Goal: Book appointment/travel/reservation

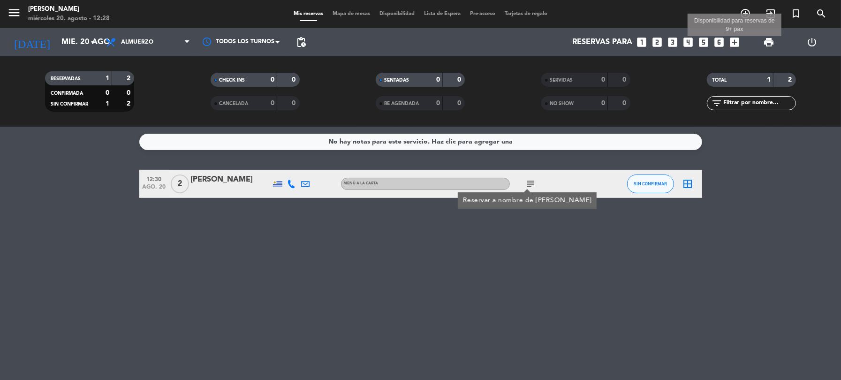
click at [734, 43] on icon "add_box" at bounding box center [734, 42] width 12 height 12
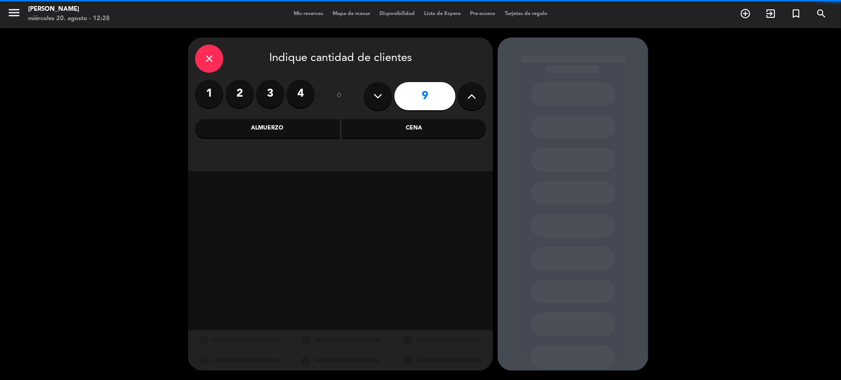
click at [376, 95] on icon at bounding box center [378, 96] width 9 height 14
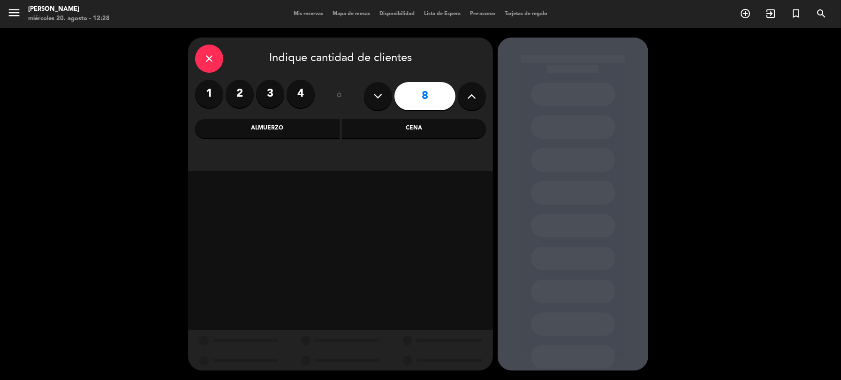
click at [376, 95] on icon at bounding box center [378, 96] width 9 height 14
type input "7"
click at [280, 132] on div "Almuerzo" at bounding box center [267, 128] width 144 height 19
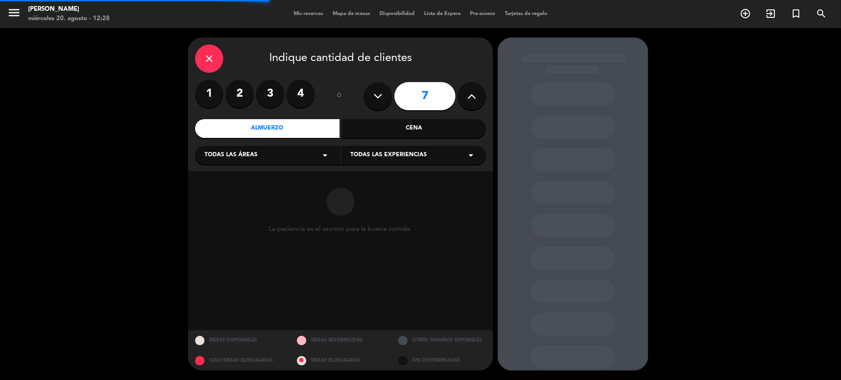
click at [329, 156] on icon "arrow_drop_down" at bounding box center [324, 155] width 11 height 11
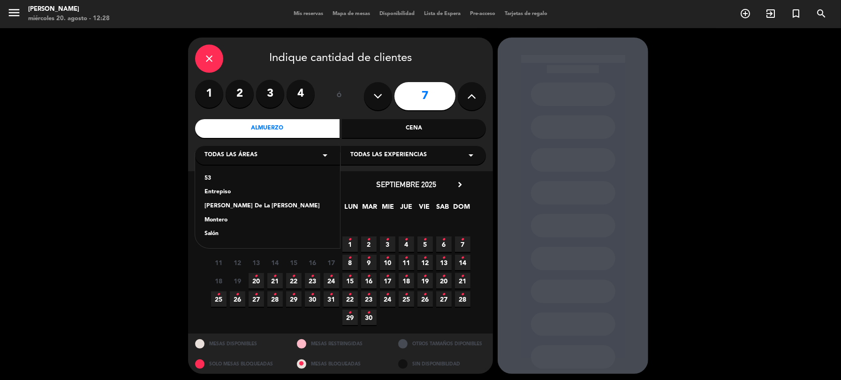
click at [216, 233] on div "Salón" at bounding box center [267, 233] width 126 height 9
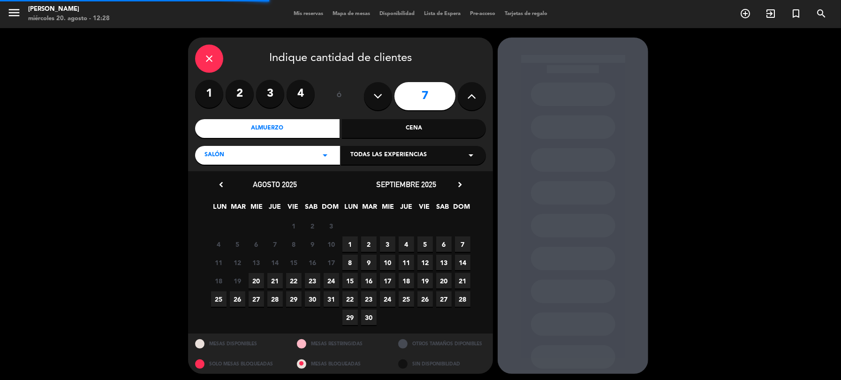
click at [471, 156] on icon "arrow_drop_down" at bounding box center [470, 155] width 11 height 11
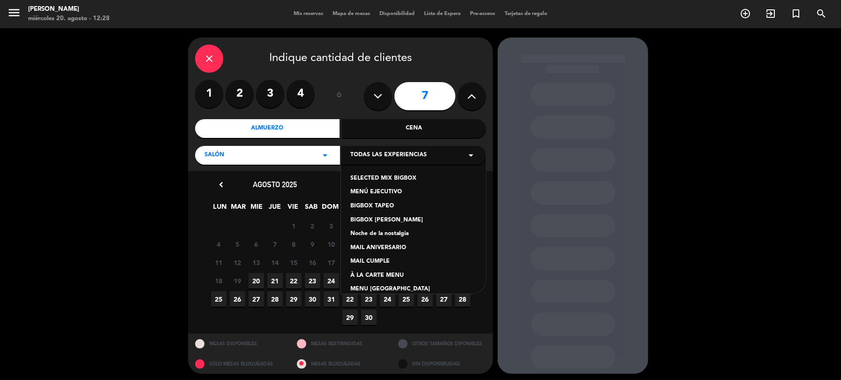
click at [387, 276] on div "À LA CARTE MENU" at bounding box center [413, 275] width 126 height 9
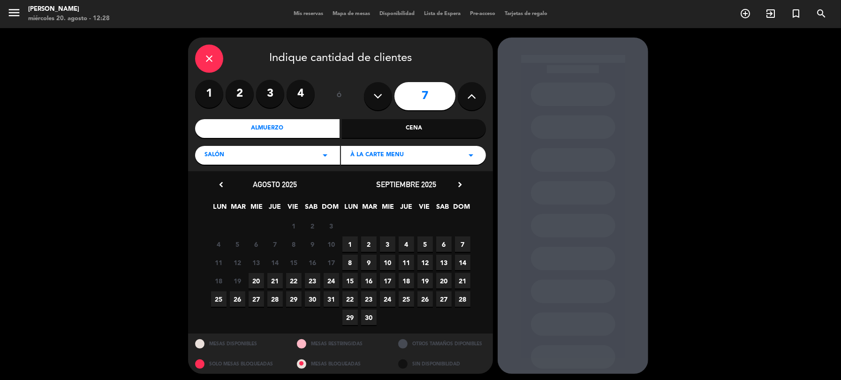
click at [253, 280] on span "20" at bounding box center [256, 280] width 15 height 15
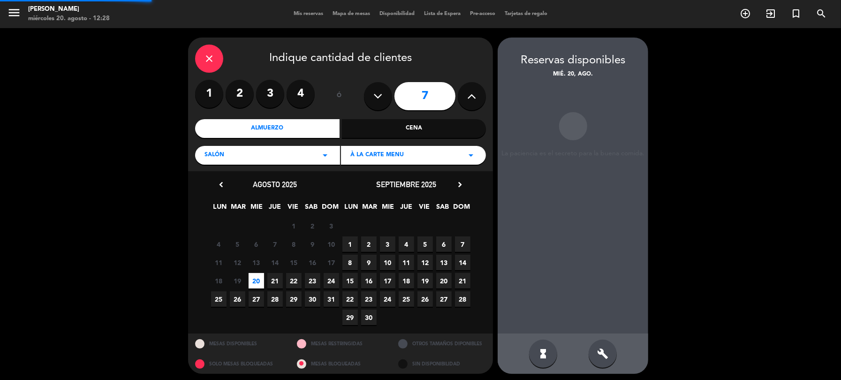
scroll to position [3, 0]
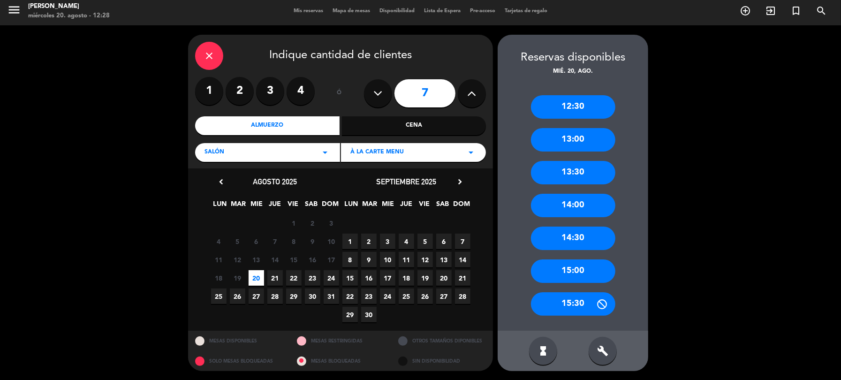
click at [571, 171] on div "13:30" at bounding box center [573, 172] width 84 height 23
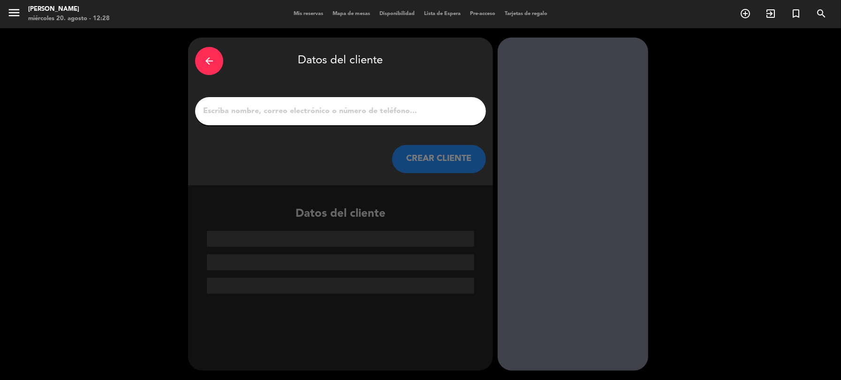
scroll to position [0, 0]
click at [284, 98] on div at bounding box center [340, 111] width 291 height 28
click at [286, 109] on input "1" at bounding box center [340, 111] width 277 height 13
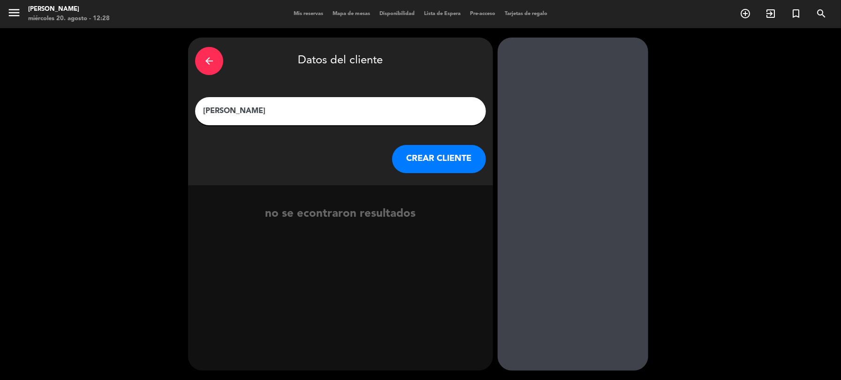
type input "[PERSON_NAME]"
click at [408, 159] on button "CREAR CLIENTE" at bounding box center [439, 159] width 94 height 28
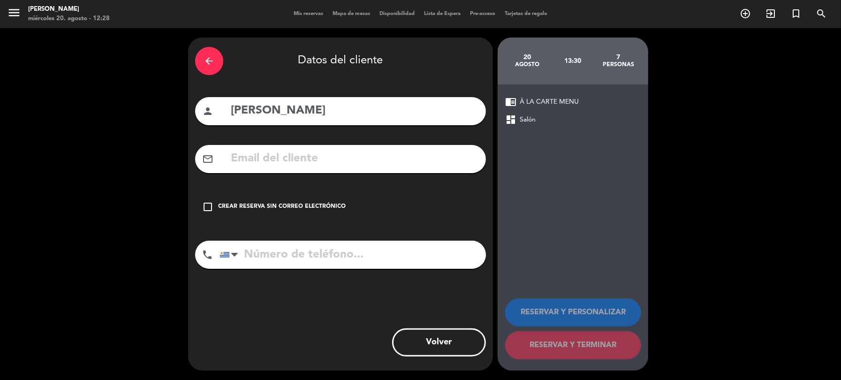
click at [268, 259] on input "tel" at bounding box center [352, 255] width 266 height 28
type input "099306720"
click at [206, 206] on icon "check_box_outline_blank" at bounding box center [207, 206] width 11 height 11
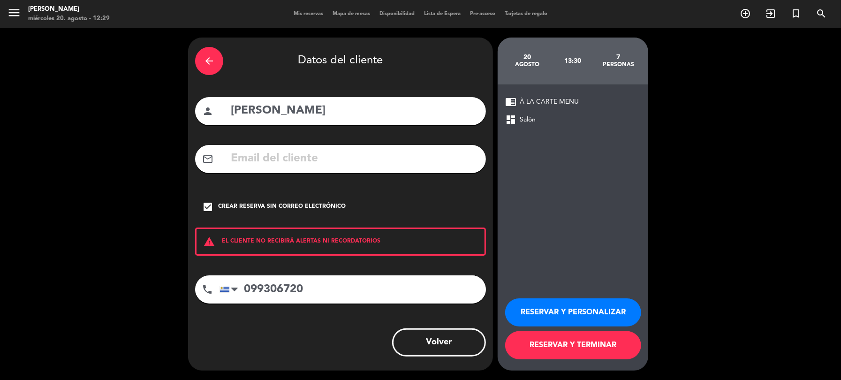
click at [573, 309] on button "RESERVAR Y PERSONALIZAR" at bounding box center [573, 312] width 136 height 28
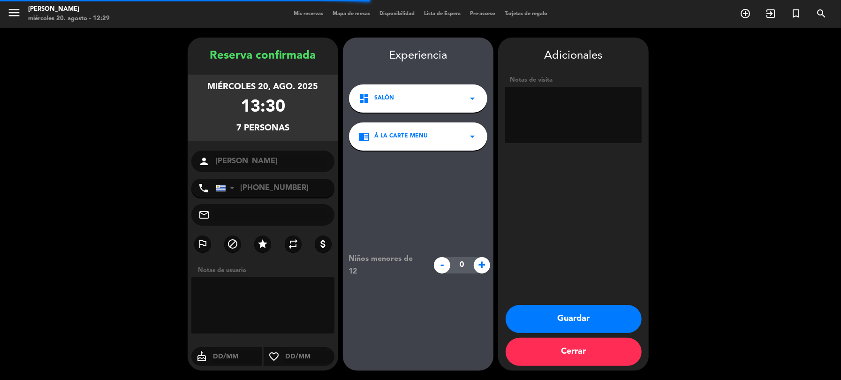
click at [540, 100] on textarea at bounding box center [573, 115] width 136 height 56
type textarea "C"
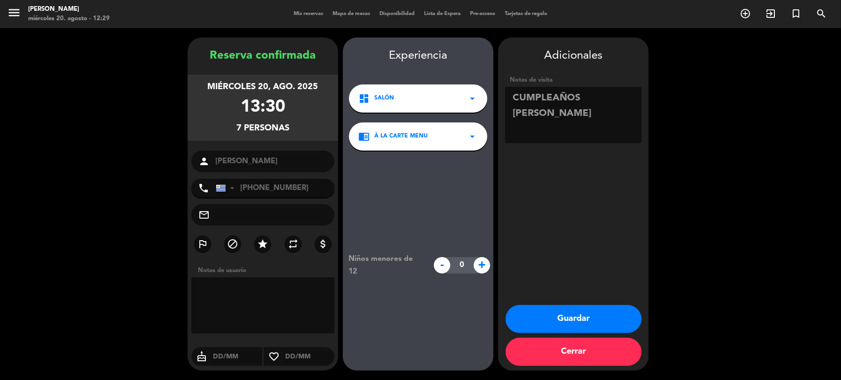
type textarea "CUMPLEAÑOS [PERSON_NAME]"
click at [568, 313] on button "Guardar" at bounding box center [573, 319] width 136 height 28
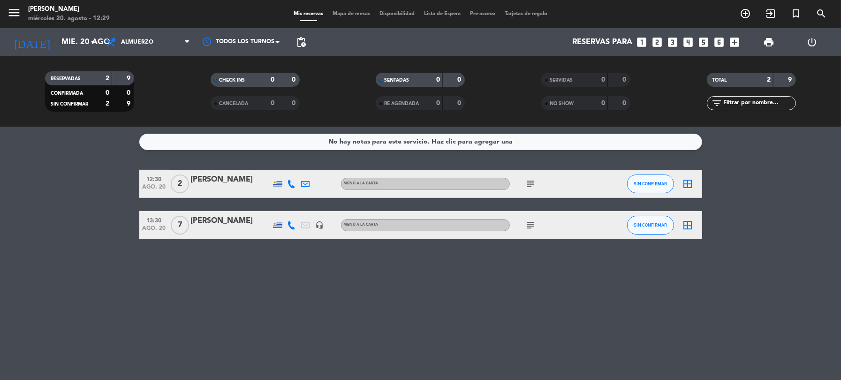
click at [529, 223] on icon "subject" at bounding box center [530, 224] width 11 height 11
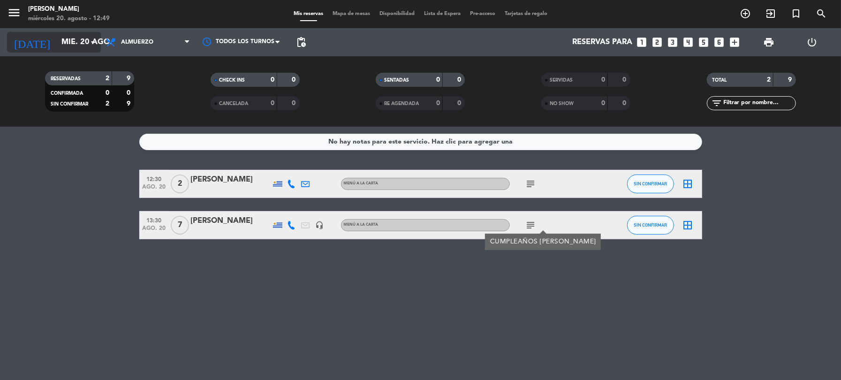
click at [94, 42] on icon "arrow_drop_down" at bounding box center [92, 42] width 11 height 11
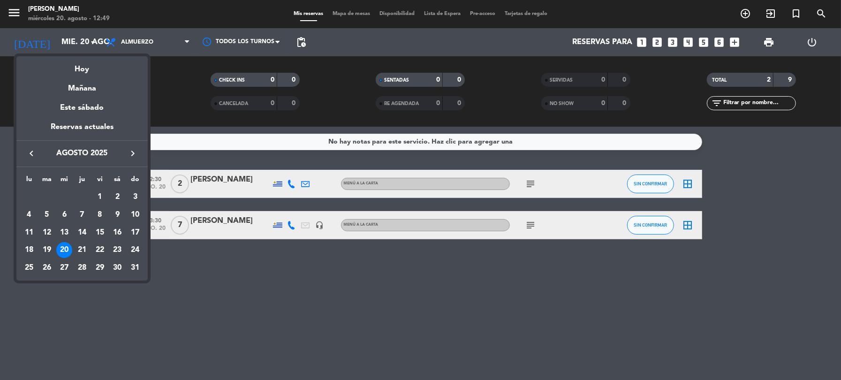
click at [641, 42] on div at bounding box center [420, 190] width 841 height 380
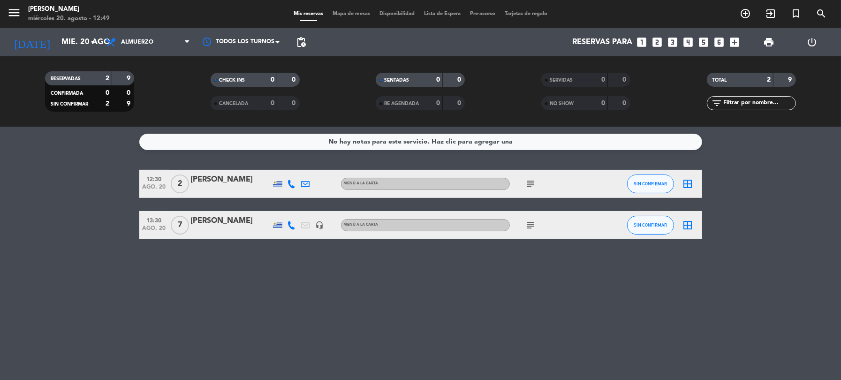
click at [640, 38] on icon "looks_one" at bounding box center [641, 42] width 12 height 12
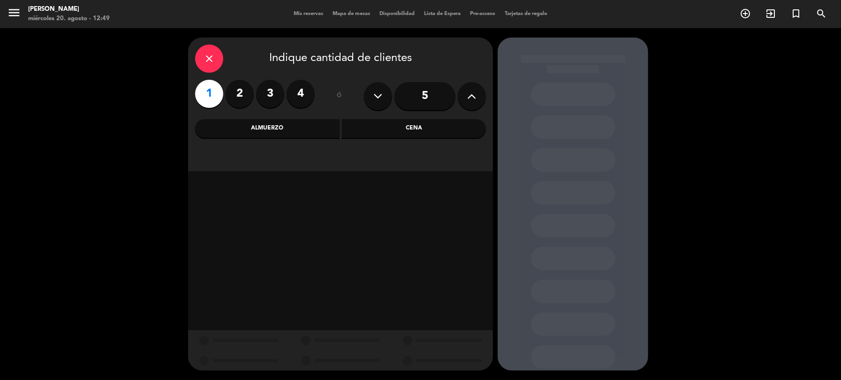
click at [315, 131] on div "Almuerzo" at bounding box center [267, 128] width 144 height 19
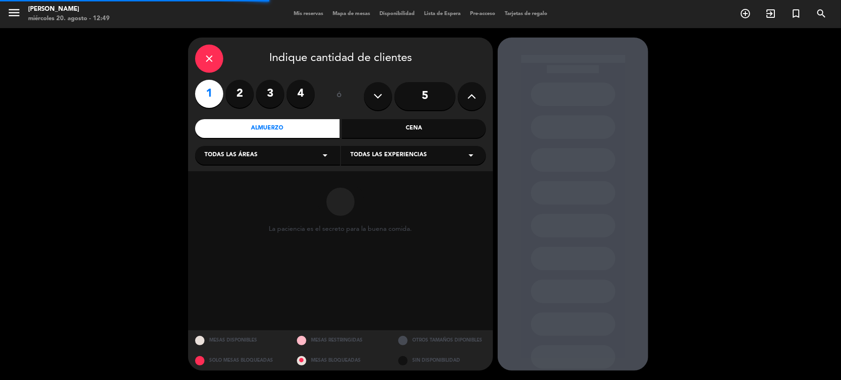
click at [323, 158] on icon "arrow_drop_down" at bounding box center [324, 155] width 11 height 11
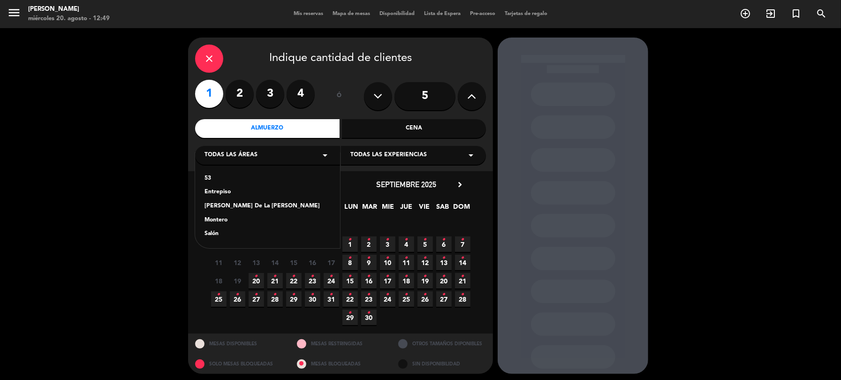
click at [208, 231] on div "Salón" at bounding box center [267, 233] width 126 height 9
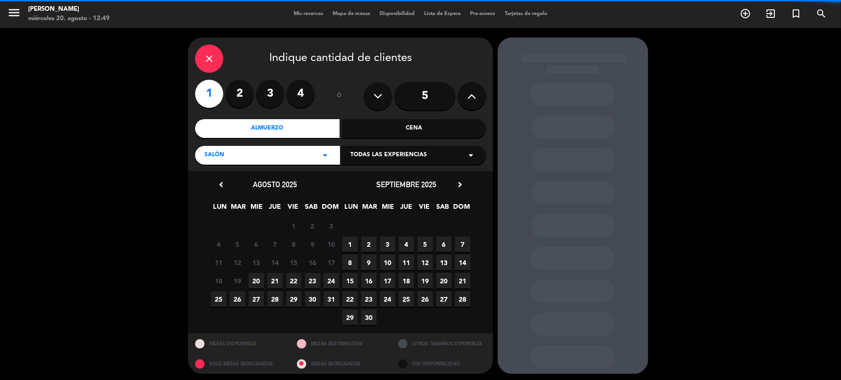
click at [475, 153] on icon "arrow_drop_down" at bounding box center [470, 155] width 11 height 11
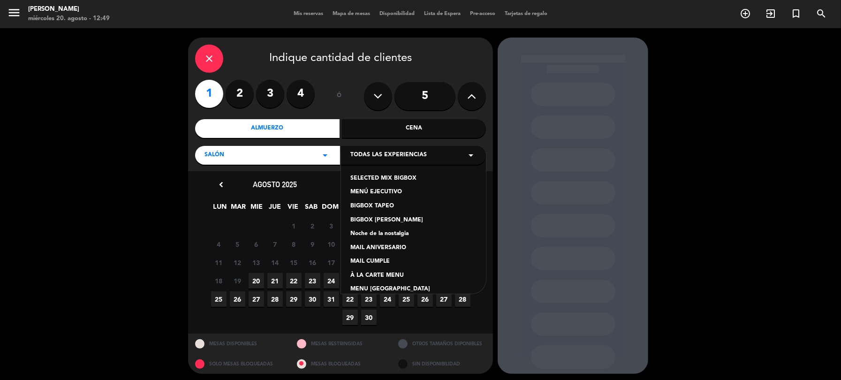
click at [387, 190] on div "MENÚ EJECUTIVO" at bounding box center [413, 192] width 126 height 9
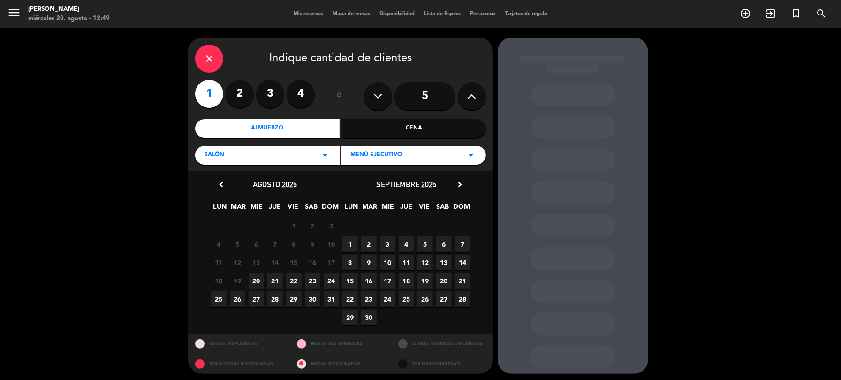
click at [291, 282] on span "22" at bounding box center [293, 280] width 15 height 15
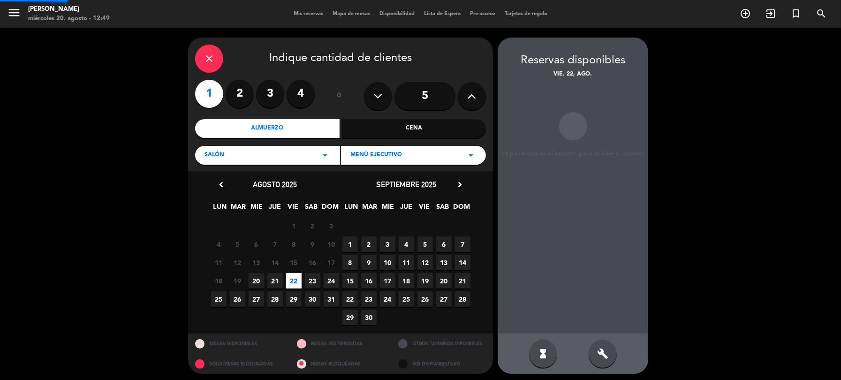
scroll to position [3, 0]
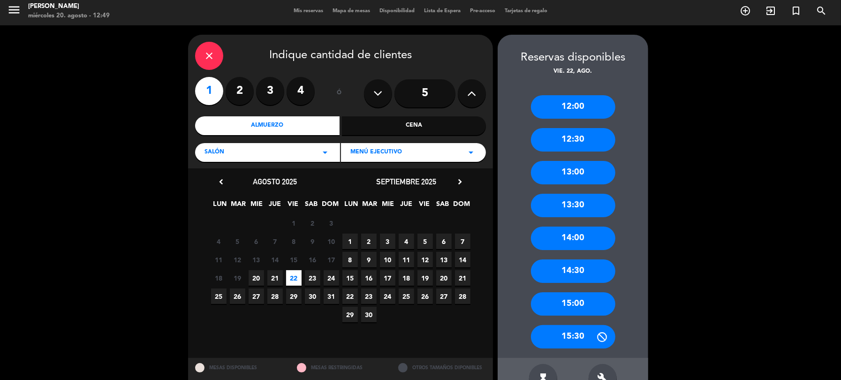
click at [544, 173] on div "13:00" at bounding box center [573, 172] width 84 height 23
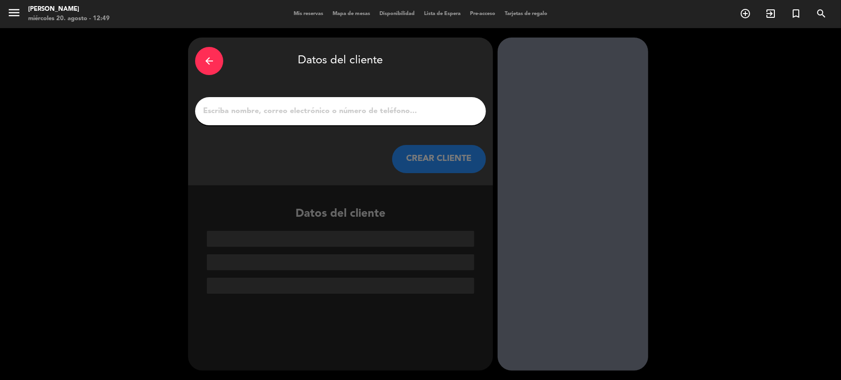
click at [260, 107] on input "1" at bounding box center [340, 111] width 277 height 13
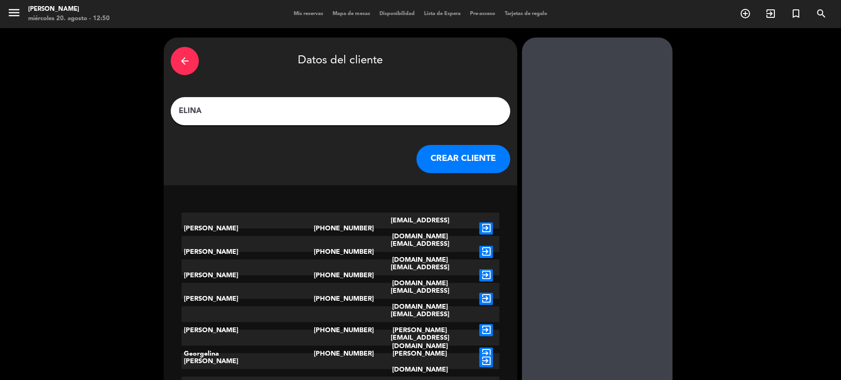
type input "ELINA"
click at [479, 324] on icon "exit_to_app" at bounding box center [486, 330] width 14 height 12
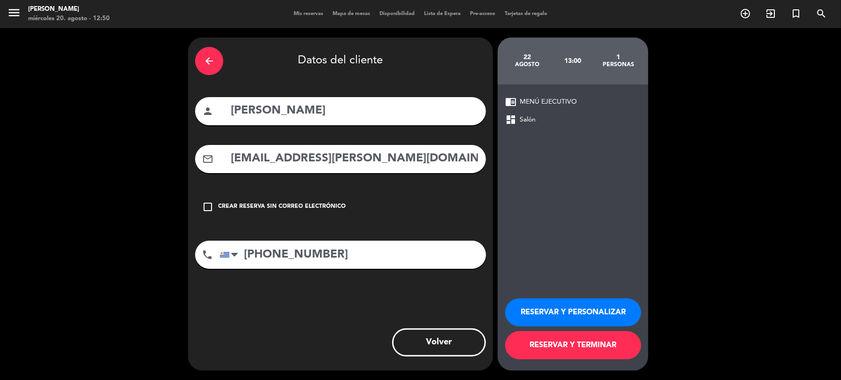
click at [543, 313] on button "RESERVAR Y PERSONALIZAR" at bounding box center [573, 312] width 136 height 28
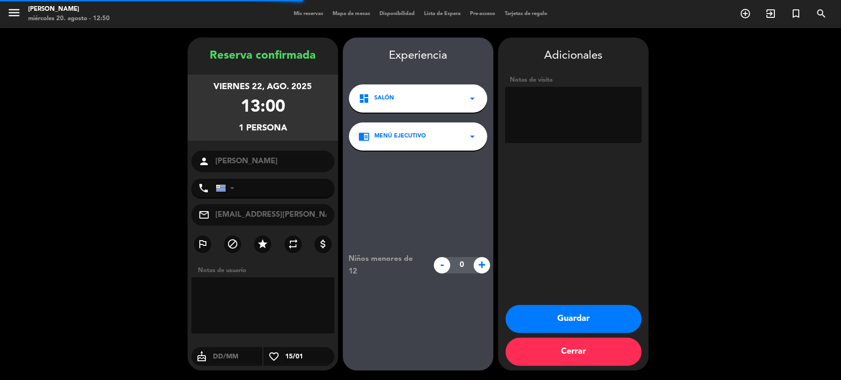
type input "[PHONE_NUMBER]"
click at [546, 316] on button "Guardar" at bounding box center [573, 319] width 136 height 28
